Goal: Task Accomplishment & Management: Complete application form

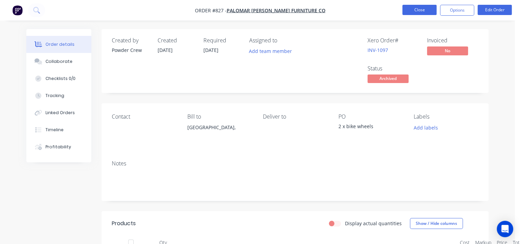
click at [414, 11] on button "Close" at bounding box center [419, 10] width 34 height 10
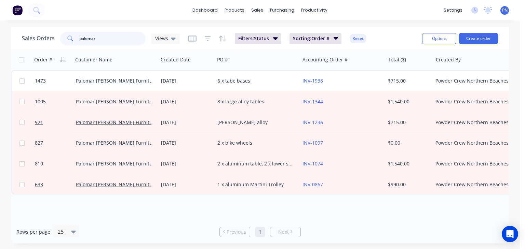
click at [96, 41] on input "palomar" at bounding box center [112, 39] width 67 height 14
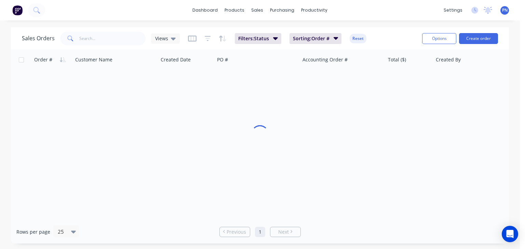
click at [138, 15] on div "dashboard products sales purchasing productivity dashboard products Product Cat…" at bounding box center [260, 10] width 520 height 20
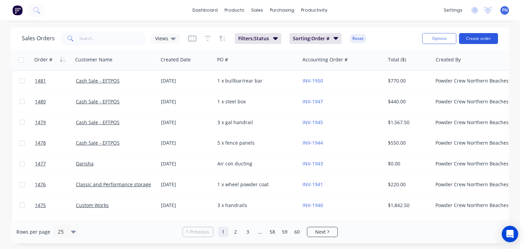
click at [474, 41] on button "Create order" at bounding box center [478, 38] width 39 height 11
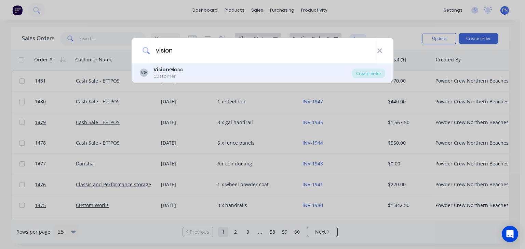
type input "vision"
click at [175, 67] on div "Vision Glass" at bounding box center [167, 69] width 29 height 7
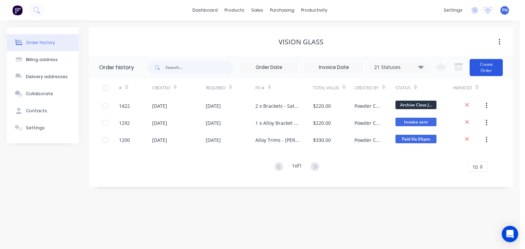
click at [492, 65] on button "Create Order" at bounding box center [485, 67] width 33 height 17
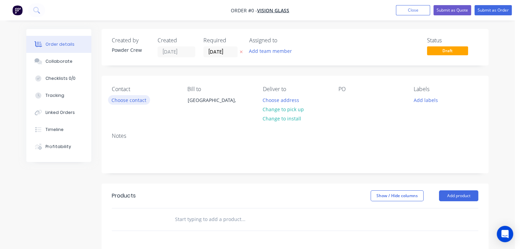
click at [135, 100] on button "Choose contact" at bounding box center [129, 99] width 42 height 9
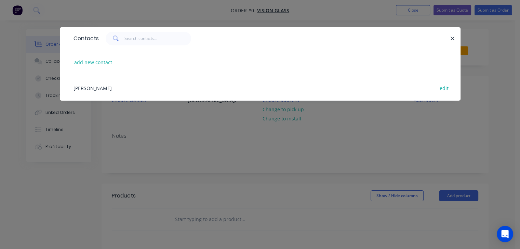
click at [82, 85] on span "[PERSON_NAME]" at bounding box center [92, 88] width 38 height 6
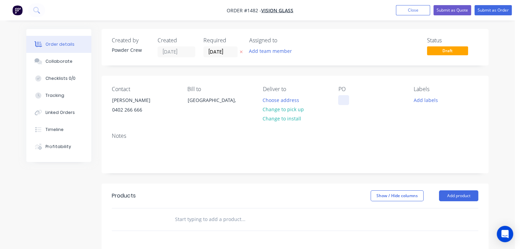
click at [344, 100] on div at bounding box center [343, 100] width 11 height 10
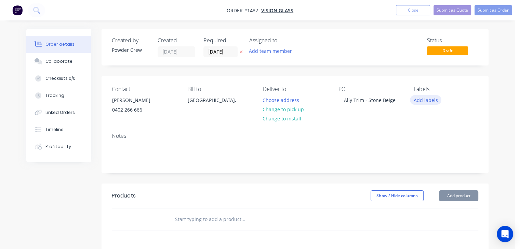
click at [429, 100] on button "Add labels" at bounding box center [425, 99] width 31 height 9
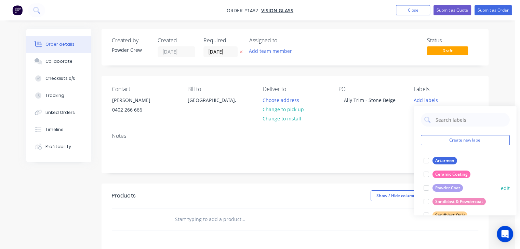
click at [442, 187] on div "Powder Coat" at bounding box center [447, 188] width 30 height 8
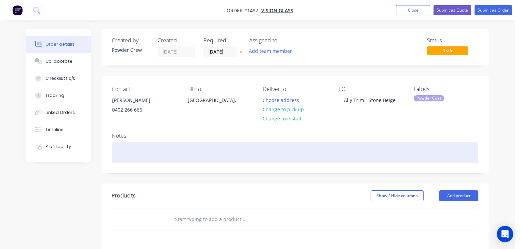
click at [368, 149] on div at bounding box center [295, 152] width 366 height 21
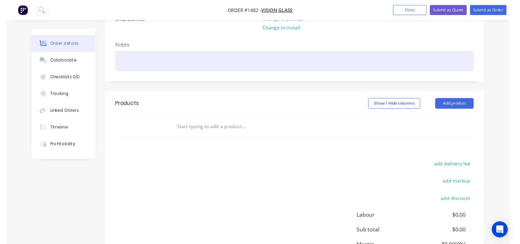
scroll to position [102, 0]
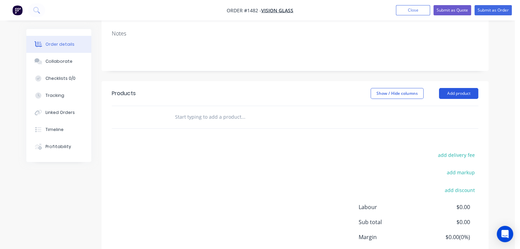
click at [452, 94] on button "Add product" at bounding box center [458, 93] width 39 height 11
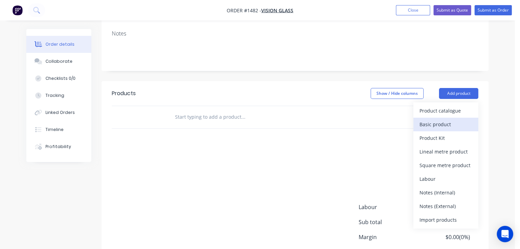
click at [438, 127] on div "Basic product" at bounding box center [445, 125] width 53 height 10
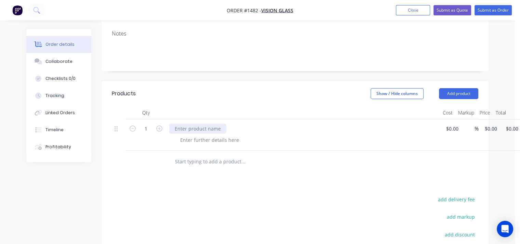
drag, startPoint x: 215, startPoint y: 120, endPoint x: 210, endPoint y: 125, distance: 6.6
click at [214, 121] on div at bounding box center [302, 135] width 273 height 31
click at [209, 125] on div at bounding box center [197, 129] width 57 height 10
click at [452, 131] on input at bounding box center [449, 129] width 8 height 10
type input "$200.00"
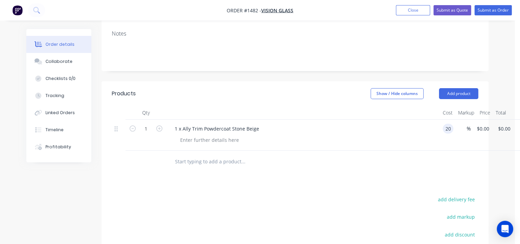
type input "$200.00"
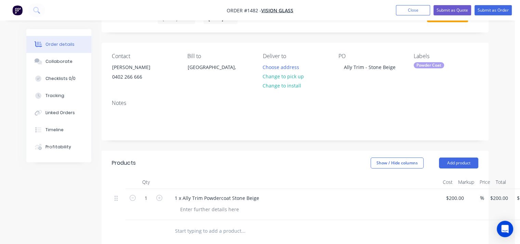
scroll to position [0, 0]
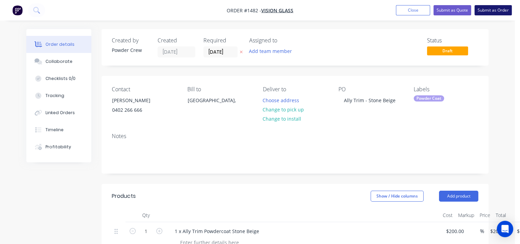
click at [494, 12] on button "Submit as Order" at bounding box center [492, 10] width 37 height 10
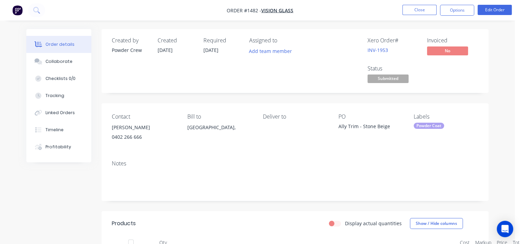
click at [492, 31] on div "Order details Collaborate Checklists 0/0 Tracking Linked Orders Timeline Profit…" at bounding box center [256, 209] width 475 height 360
click at [456, 11] on button "Options" at bounding box center [457, 10] width 34 height 11
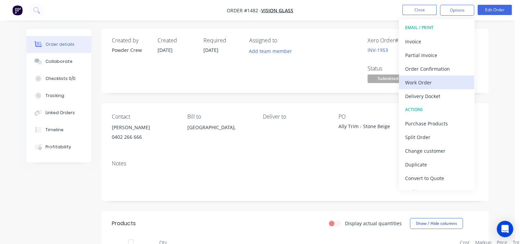
click at [431, 81] on div "Work Order" at bounding box center [436, 83] width 63 height 10
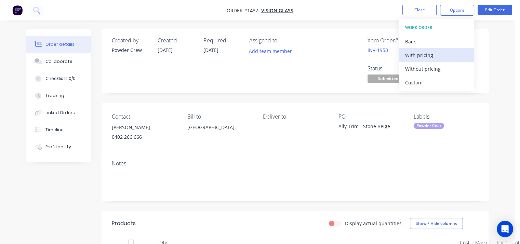
click at [429, 60] on button "With pricing" at bounding box center [436, 55] width 75 height 14
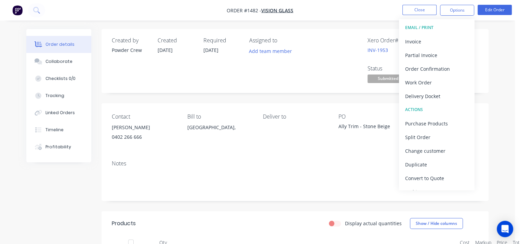
drag, startPoint x: 283, startPoint y: 65, endPoint x: 393, endPoint y: 41, distance: 112.9
click at [286, 66] on div "Assigned to Add team member" at bounding box center [283, 60] width 68 height 47
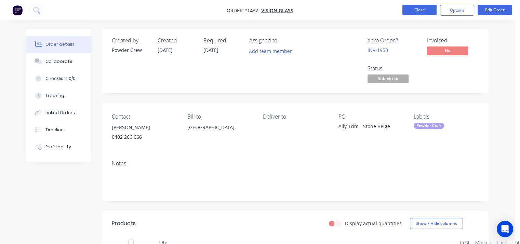
click at [422, 11] on button "Close" at bounding box center [419, 10] width 34 height 10
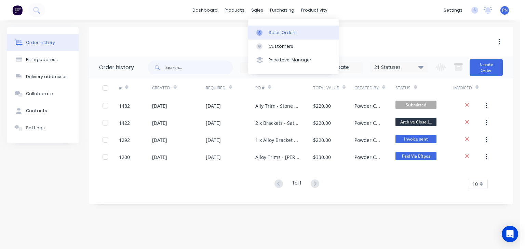
click at [269, 32] on div "Sales Orders" at bounding box center [282, 33] width 28 height 6
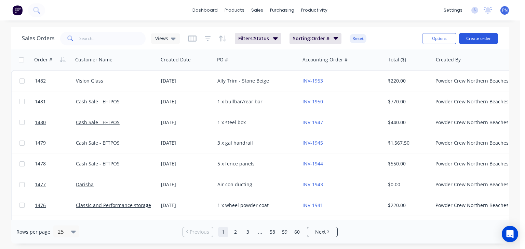
click at [486, 40] on button "Create order" at bounding box center [478, 38] width 39 height 11
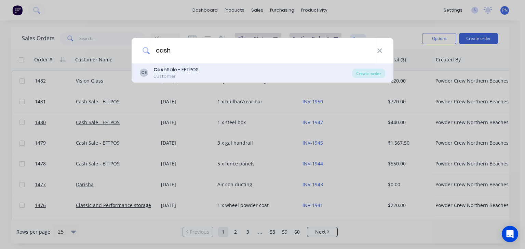
type input "cash"
click at [219, 70] on div "[PERSON_NAME] Sale - EFTPOS Customer" at bounding box center [246, 72] width 212 height 13
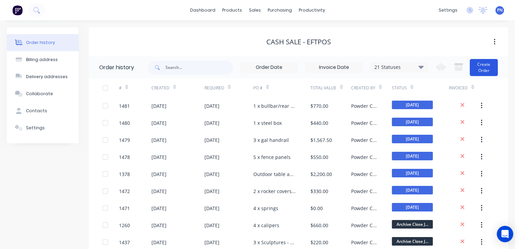
click at [488, 70] on button "Create Order" at bounding box center [483, 67] width 28 height 17
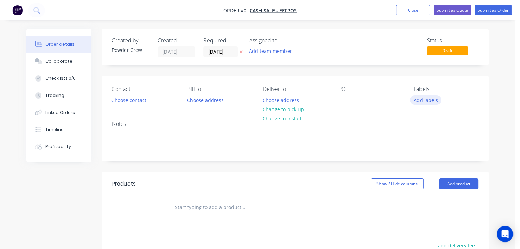
click at [418, 99] on button "Add labels" at bounding box center [425, 99] width 31 height 9
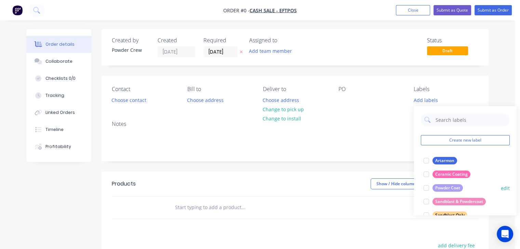
click at [445, 190] on div "Powder Coat" at bounding box center [447, 188] width 30 height 8
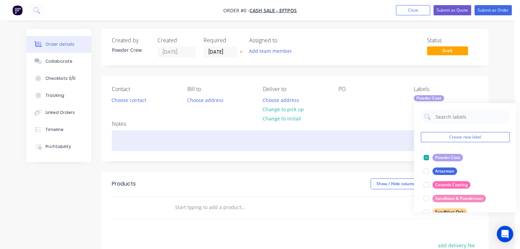
click at [340, 130] on div "Order details Collaborate Checklists 0/0 Tracking Linked Orders Timeline Profit…" at bounding box center [256, 211] width 475 height 364
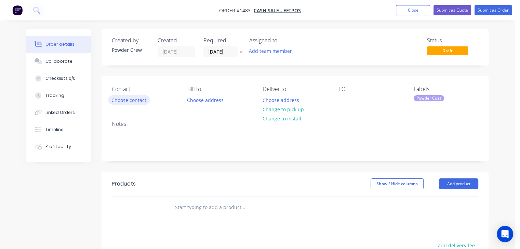
click at [134, 100] on button "Choose contact" at bounding box center [129, 99] width 42 height 9
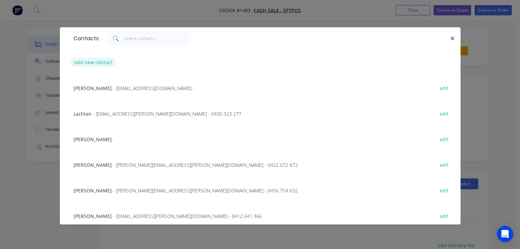
click at [103, 66] on button "add new contact" at bounding box center [93, 62] width 45 height 9
select select "AU"
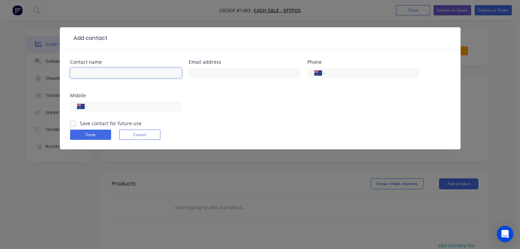
click at [127, 71] on input "text" at bounding box center [126, 73] width 112 height 10
type input "[PERSON_NAME]/[PERSON_NAME]"
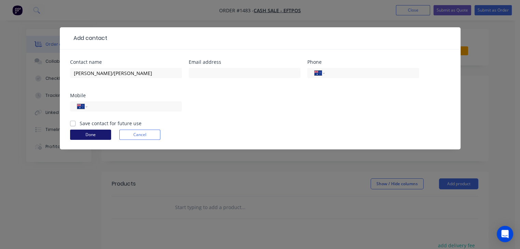
click at [100, 133] on button "Done" at bounding box center [90, 135] width 41 height 10
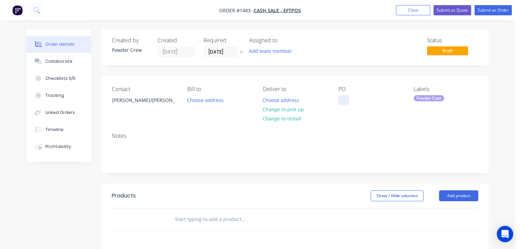
click at [339, 101] on div at bounding box center [343, 100] width 11 height 10
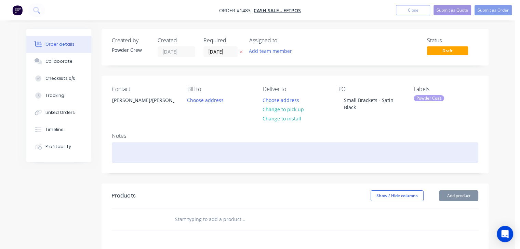
click at [359, 144] on div at bounding box center [295, 152] width 366 height 21
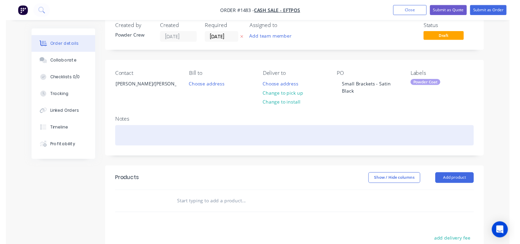
scroll to position [102, 0]
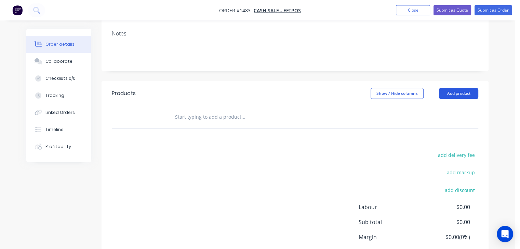
click at [454, 94] on button "Add product" at bounding box center [458, 93] width 39 height 11
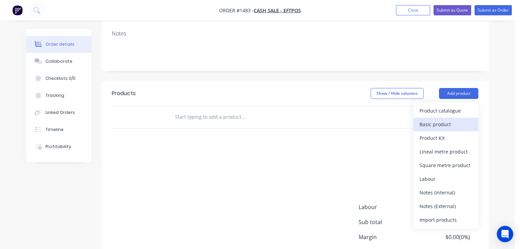
click at [444, 123] on div "Basic product" at bounding box center [445, 125] width 53 height 10
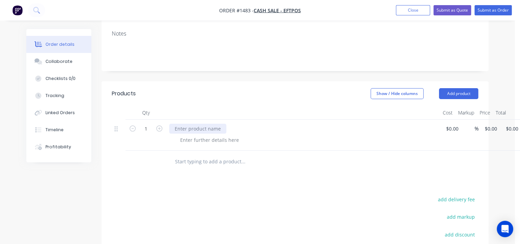
click at [198, 127] on div at bounding box center [197, 129] width 57 height 10
click at [193, 127] on div "Small BRacket Powdercoat Satin Black" at bounding box center [217, 129] width 97 height 10
click at [292, 119] on div at bounding box center [302, 113] width 273 height 14
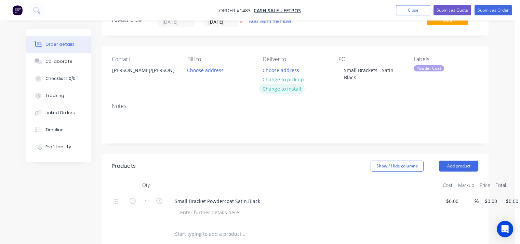
scroll to position [0, 0]
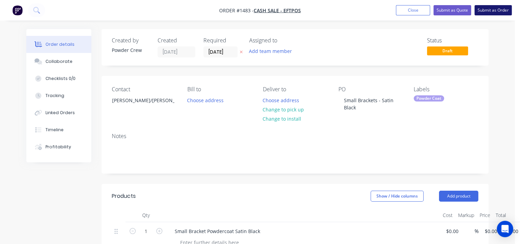
click at [494, 8] on button "Submit as Order" at bounding box center [492, 10] width 37 height 10
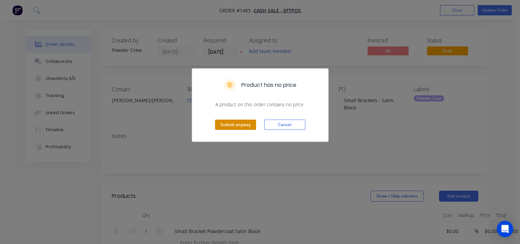
click at [234, 122] on button "Submit anyway" at bounding box center [235, 125] width 41 height 10
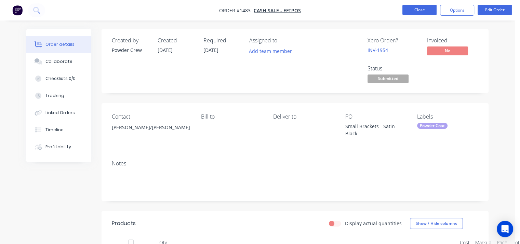
click at [421, 9] on button "Close" at bounding box center [419, 10] width 34 height 10
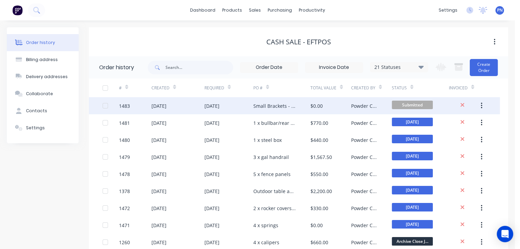
click at [250, 102] on div "[DATE]" at bounding box center [228, 105] width 49 height 17
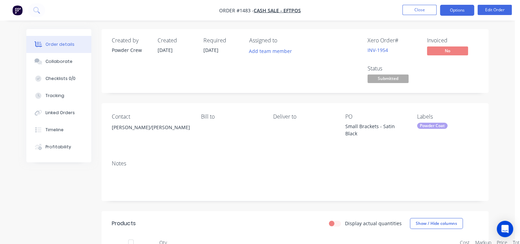
click at [458, 10] on button "Options" at bounding box center [457, 10] width 34 height 11
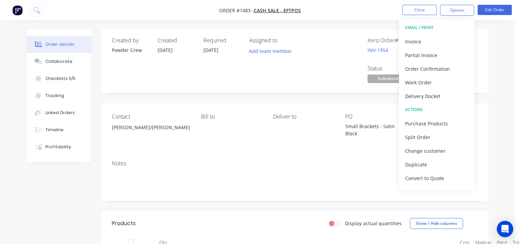
click at [498, 30] on div "Order details Collaborate Checklists 0/0 Tracking Linked Orders Timeline Profit…" at bounding box center [257, 194] width 514 height 389
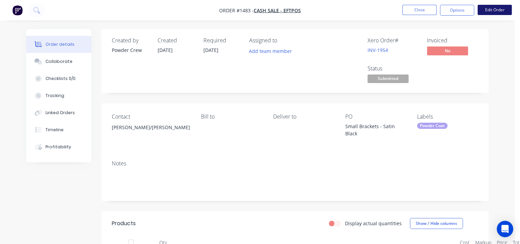
click at [493, 11] on button "Edit Order" at bounding box center [494, 10] width 34 height 10
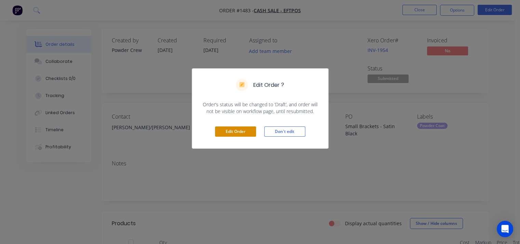
click at [239, 129] on button "Edit Order" at bounding box center [235, 131] width 41 height 10
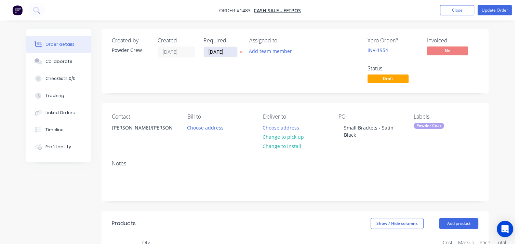
click at [218, 49] on input "[DATE]" at bounding box center [220, 52] width 33 height 10
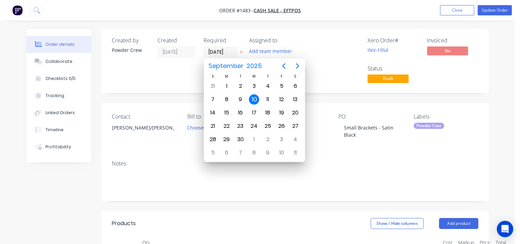
click at [332, 99] on div "Created by Powder Crew Created [DATE] Required [DATE] Assigned to Add team memb…" at bounding box center [294, 248] width 387 height 438
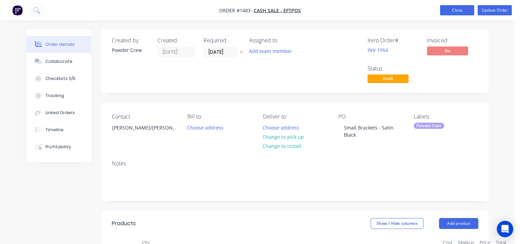
click at [465, 10] on button "Close" at bounding box center [457, 10] width 34 height 10
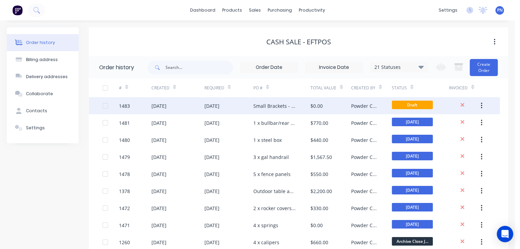
click at [295, 104] on div "Small Brackets - Satin Black" at bounding box center [274, 105] width 43 height 7
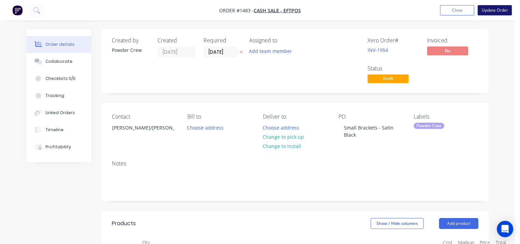
click at [488, 7] on button "Update Order" at bounding box center [494, 10] width 34 height 10
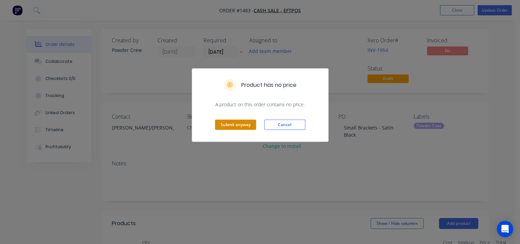
click at [237, 126] on button "Submit anyway" at bounding box center [235, 125] width 41 height 10
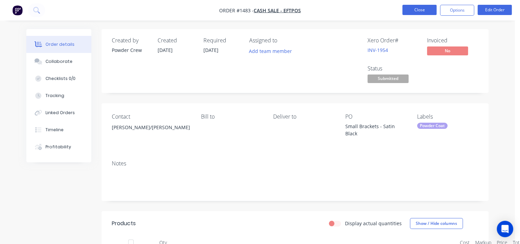
click at [423, 8] on button "Close" at bounding box center [419, 10] width 34 height 10
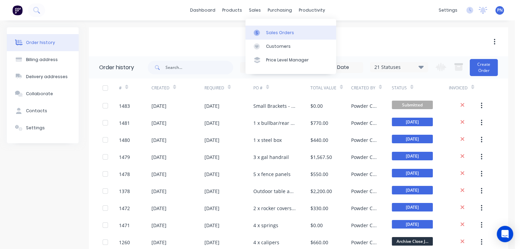
click at [274, 32] on div "Sales Orders" at bounding box center [280, 33] width 28 height 6
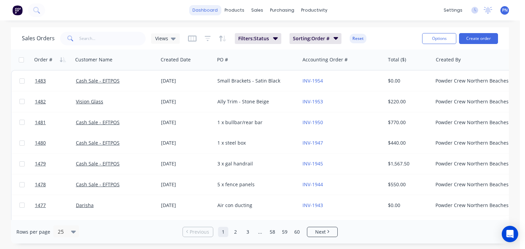
click at [212, 9] on link "dashboard" at bounding box center [205, 10] width 32 height 10
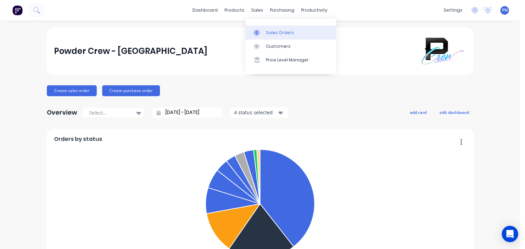
click at [262, 29] on link "Sales Orders" at bounding box center [290, 33] width 91 height 14
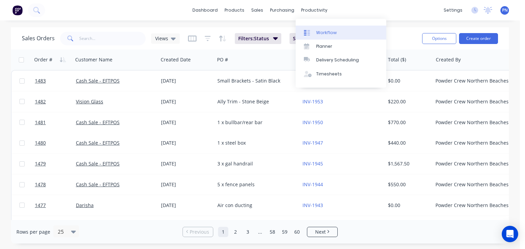
click at [333, 39] on link "Workflow" at bounding box center [340, 33] width 91 height 14
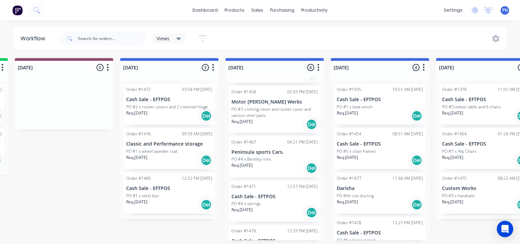
scroll to position [102, 0]
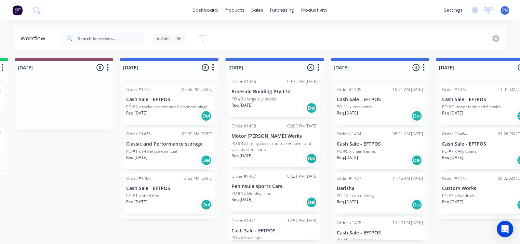
click at [287, 101] on div "PO #3 x large ally hoods" at bounding box center [274, 99] width 86 height 6
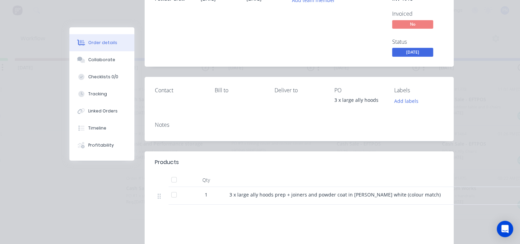
scroll to position [137, 0]
